Goal: Feedback & Contribution: Leave review/rating

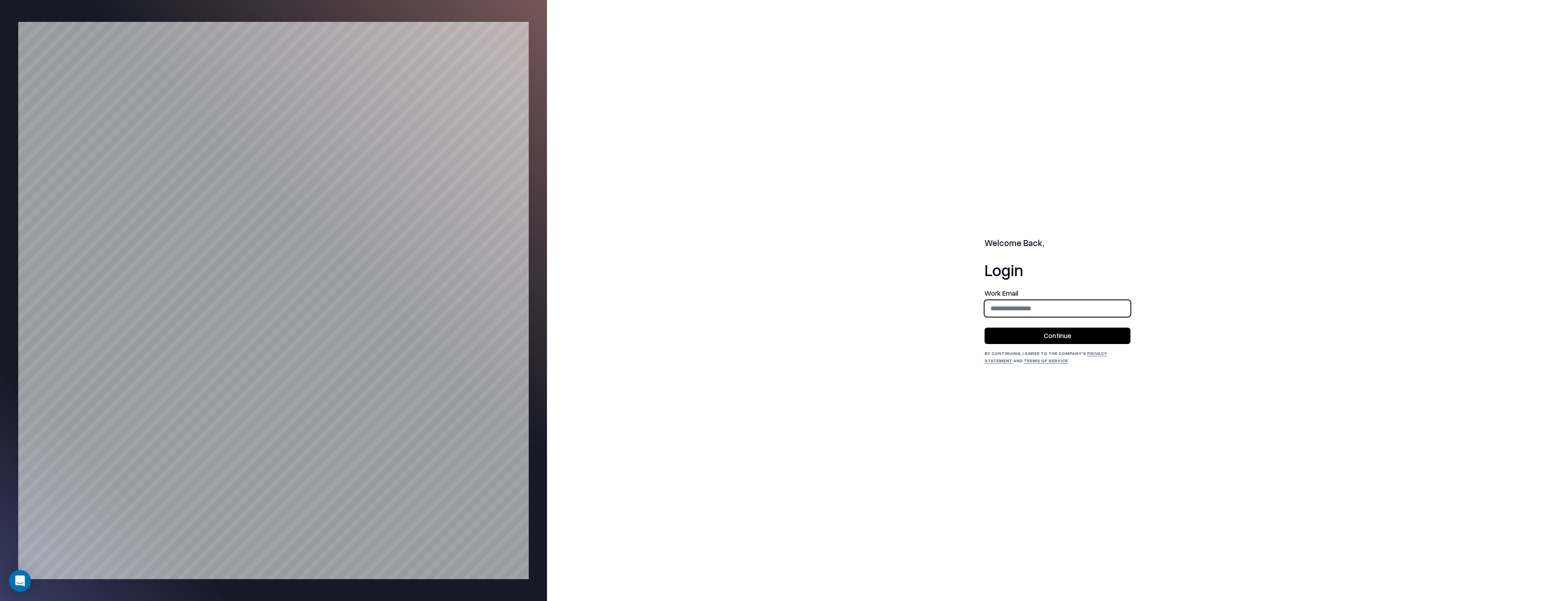
click at [1088, 308] on input "email" at bounding box center [1057, 308] width 145 height 17
type input "**********"
click at [1084, 331] on button "Continue" at bounding box center [1057, 335] width 146 height 16
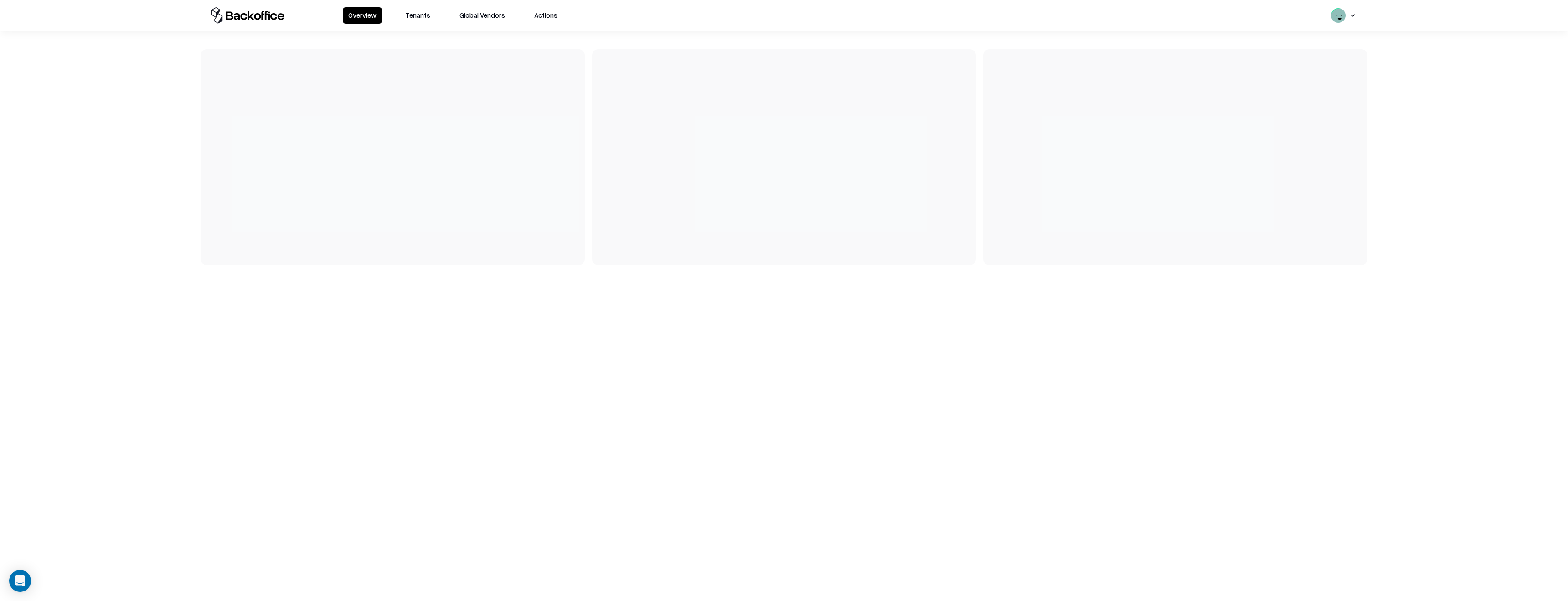
click at [426, 14] on button "Tenants" at bounding box center [418, 15] width 35 height 16
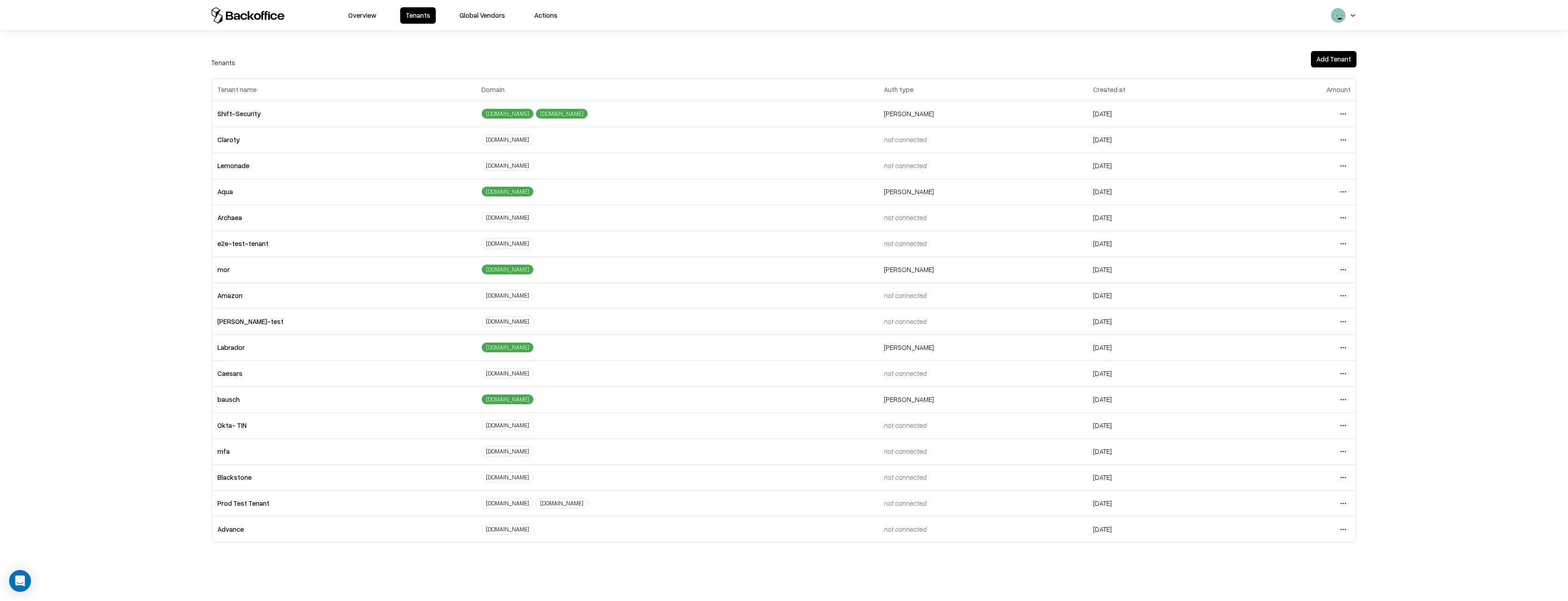
click at [1346, 400] on html "Overview Tenants Global Vendors Actions Tenants Add Tenant Tenant name Domain A…" at bounding box center [784, 300] width 1568 height 601
click at [1297, 475] on div "Login to tenant" at bounding box center [1305, 476] width 99 height 18
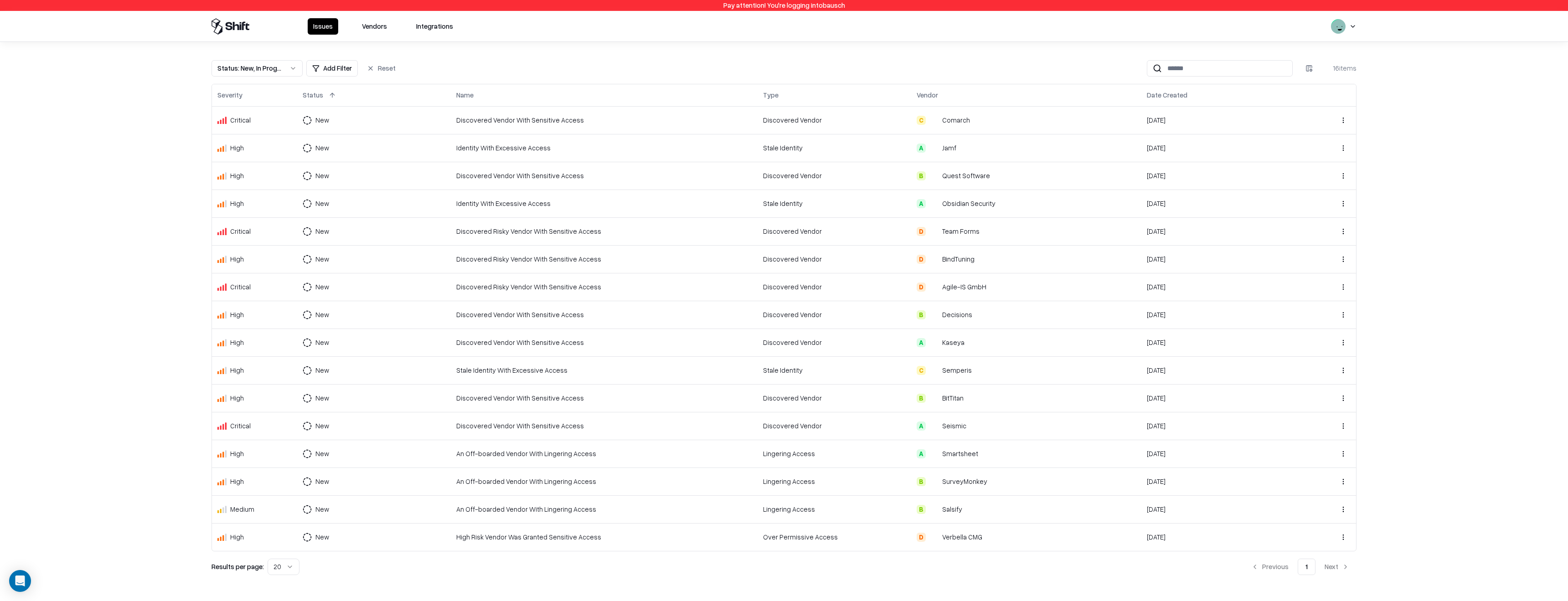
click at [360, 32] on button "Vendors" at bounding box center [374, 26] width 36 height 16
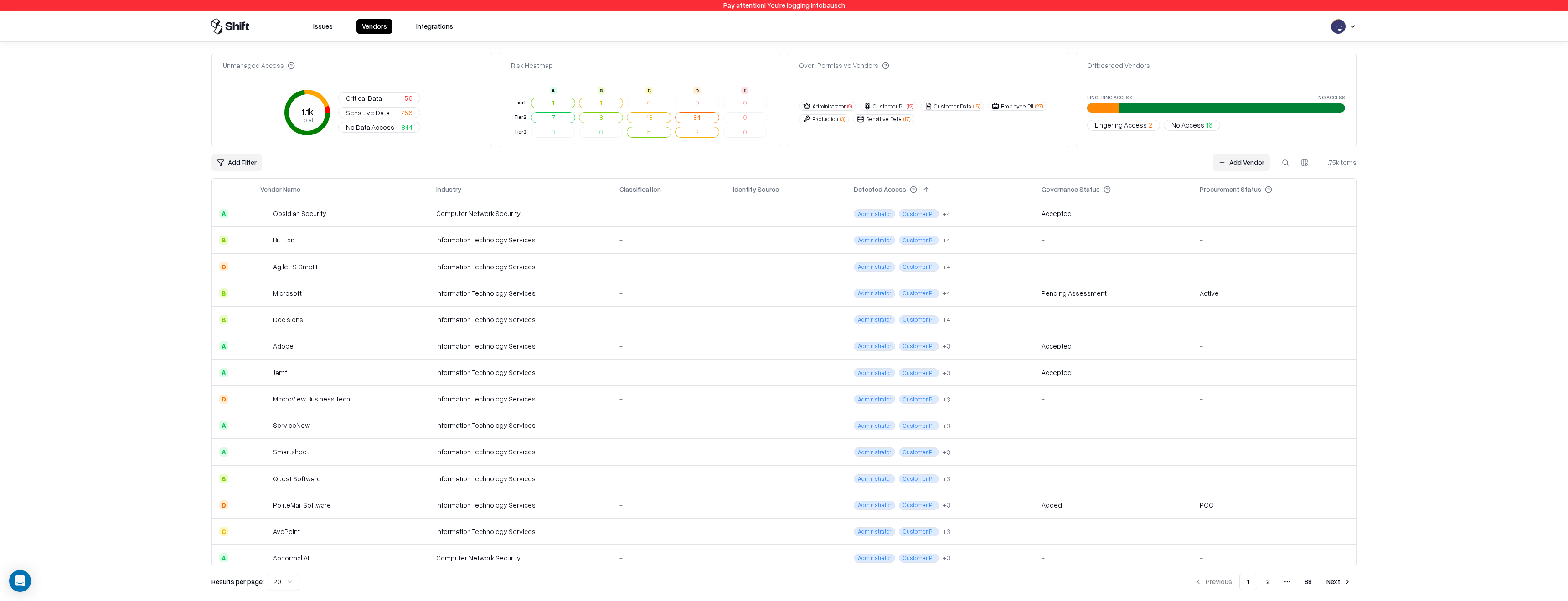
click at [236, 161] on html "Pay attention! You're logging into bausch Issues Vendors Integrations Unmanaged…" at bounding box center [784, 300] width 1568 height 601
click at [247, 193] on div "Rating" at bounding box center [261, 195] width 95 height 15
click at [250, 195] on span "Excellent" at bounding box center [243, 198] width 27 height 10
